Goal: Task Accomplishment & Management: Manage account settings

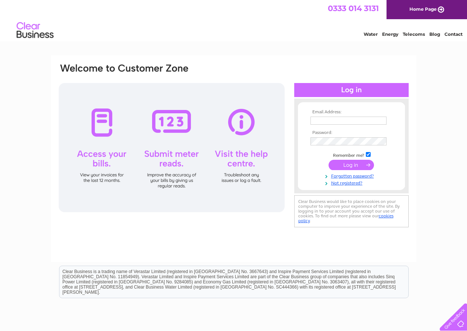
type input "hmurray@hendersonwarnock.com"
click at [344, 162] on input "submit" at bounding box center [350, 165] width 45 height 10
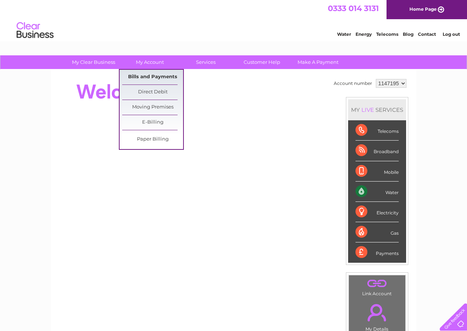
click at [142, 73] on link "Bills and Payments" at bounding box center [152, 77] width 61 height 15
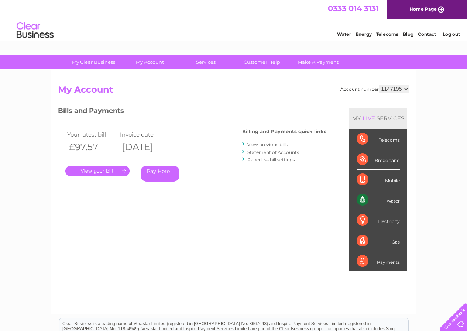
click at [100, 167] on link "." at bounding box center [97, 171] width 64 height 11
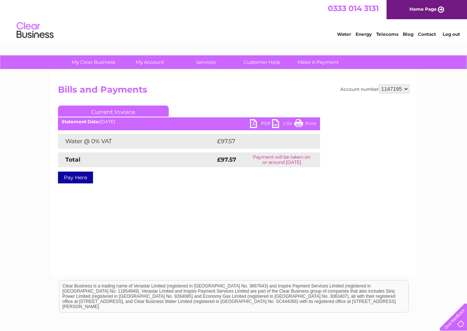
click at [263, 124] on link "PDF" at bounding box center [261, 124] width 22 height 11
click at [453, 32] on link "Log out" at bounding box center [450, 34] width 17 height 6
